Goal: Task Accomplishment & Management: Manage account settings

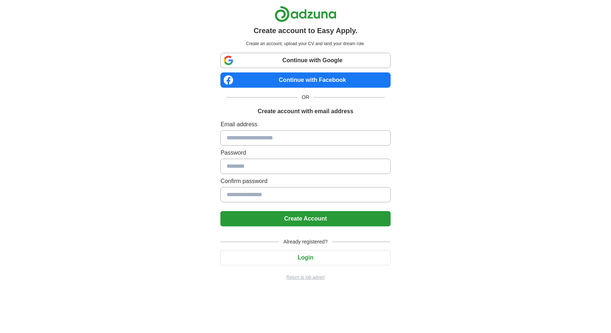
click at [319, 255] on button "Login" at bounding box center [306, 257] width 170 height 15
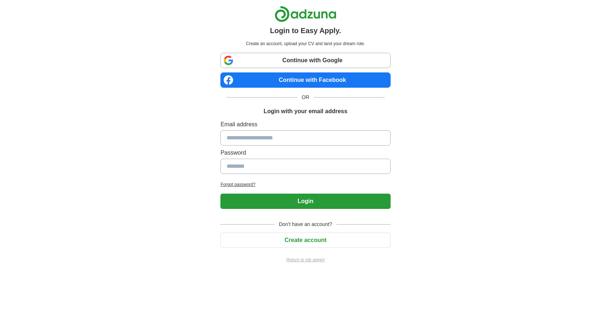
click at [287, 143] on input at bounding box center [306, 137] width 170 height 15
type input "**********"
click at [284, 162] on input at bounding box center [306, 166] width 170 height 15
